Goal: Navigation & Orientation: Find specific page/section

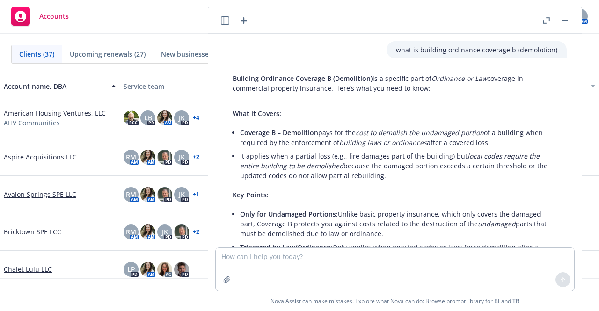
scroll to position [194, 0]
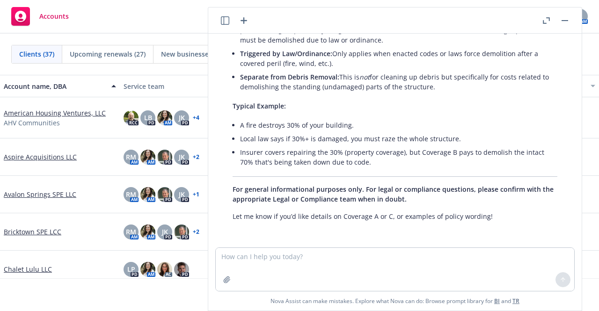
click at [564, 18] on button "button" at bounding box center [564, 20] width 11 height 11
